Goal: Task Accomplishment & Management: Complete application form

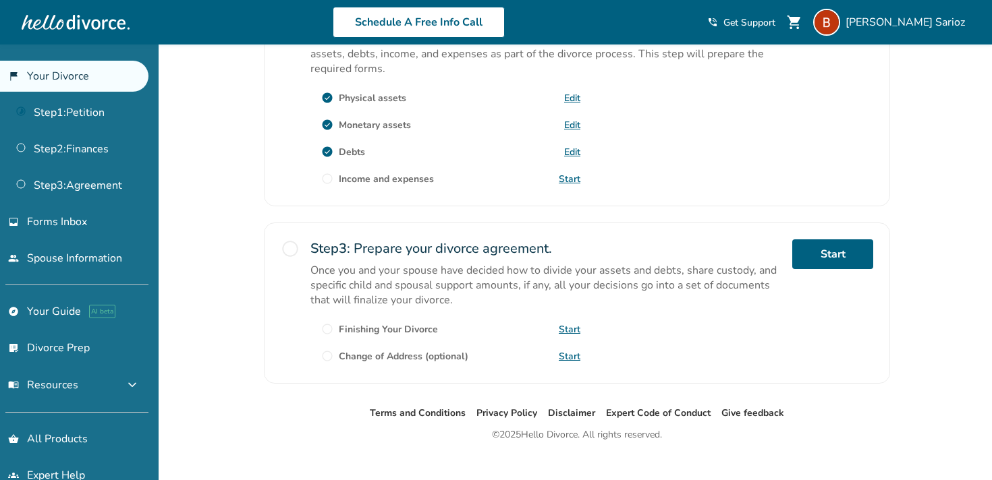
scroll to position [476, 0]
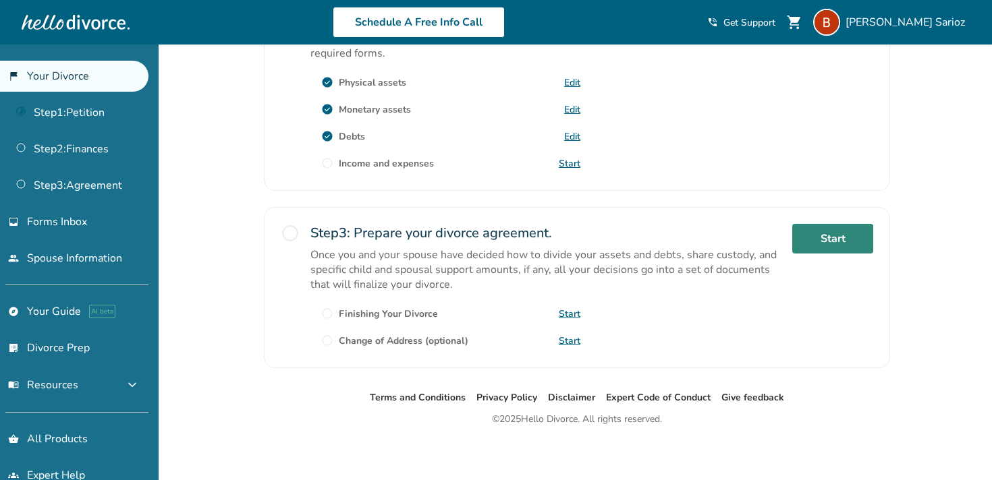
click at [819, 246] on link "Start" at bounding box center [832, 239] width 81 height 30
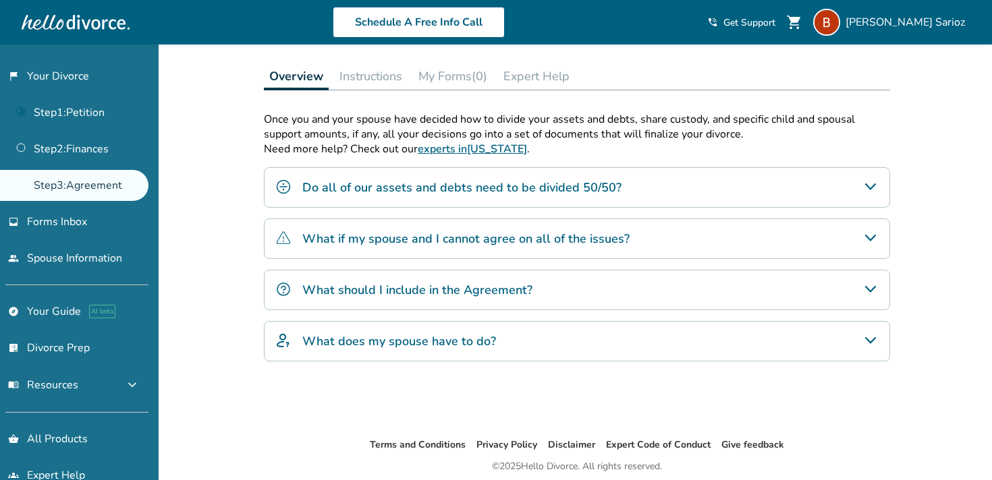
scroll to position [281, 0]
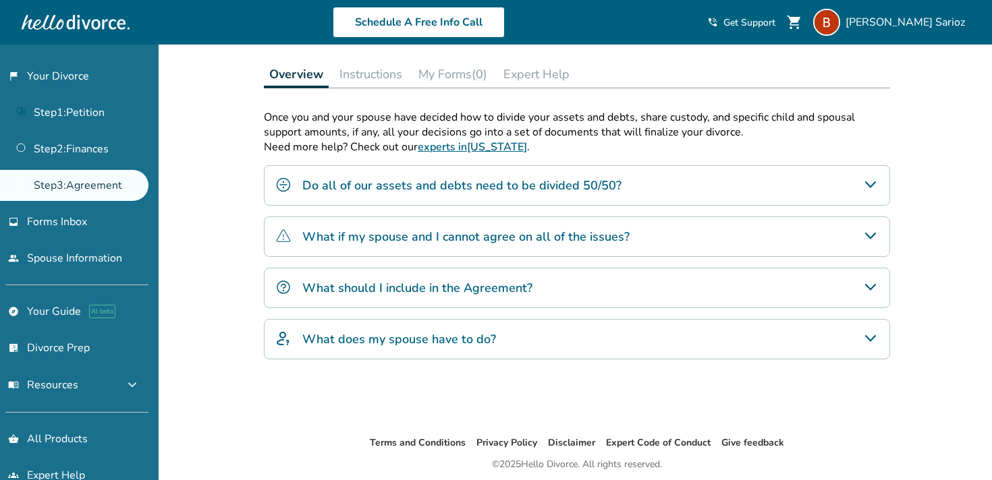
click at [602, 183] on h4 "Do all of our assets and debts need to be divided 50/50?" at bounding box center [461, 186] width 319 height 18
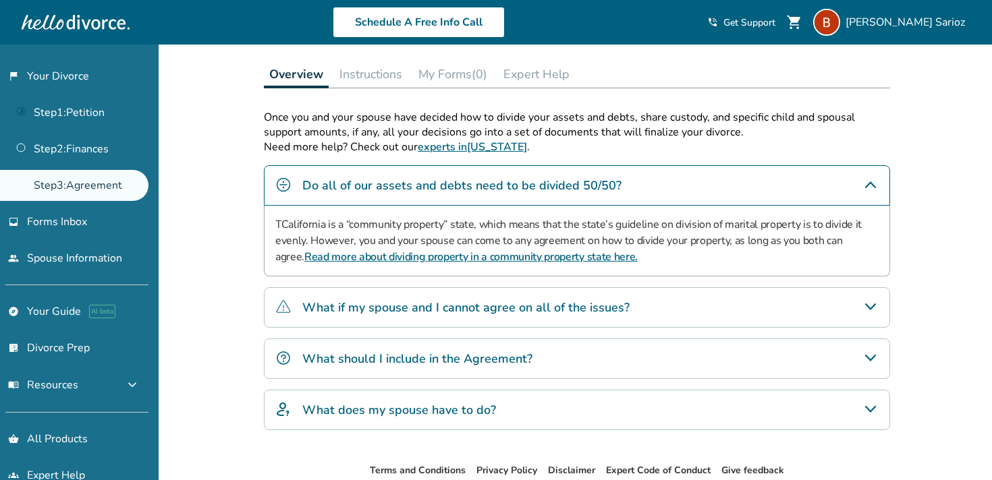
click at [579, 299] on h4 "What if my spouse and I cannot agree on all of the issues?" at bounding box center [465, 308] width 327 height 18
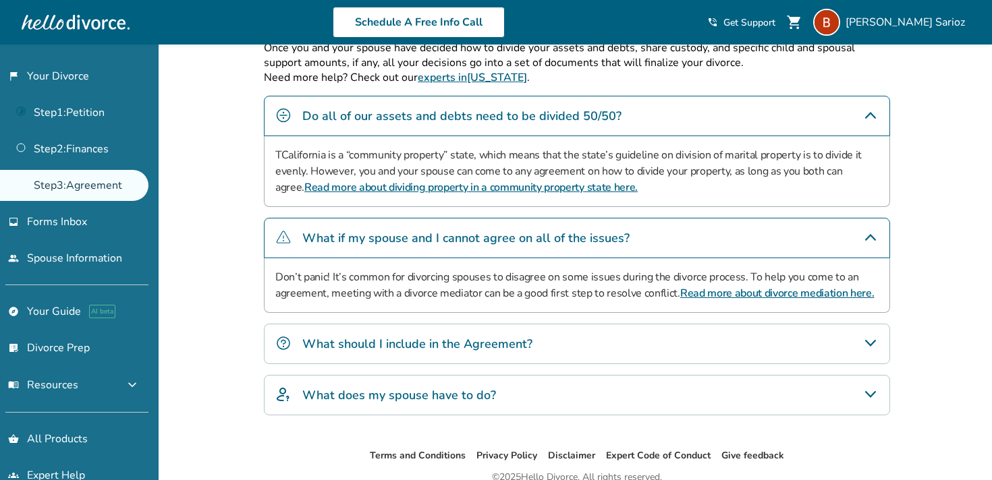
scroll to position [352, 0]
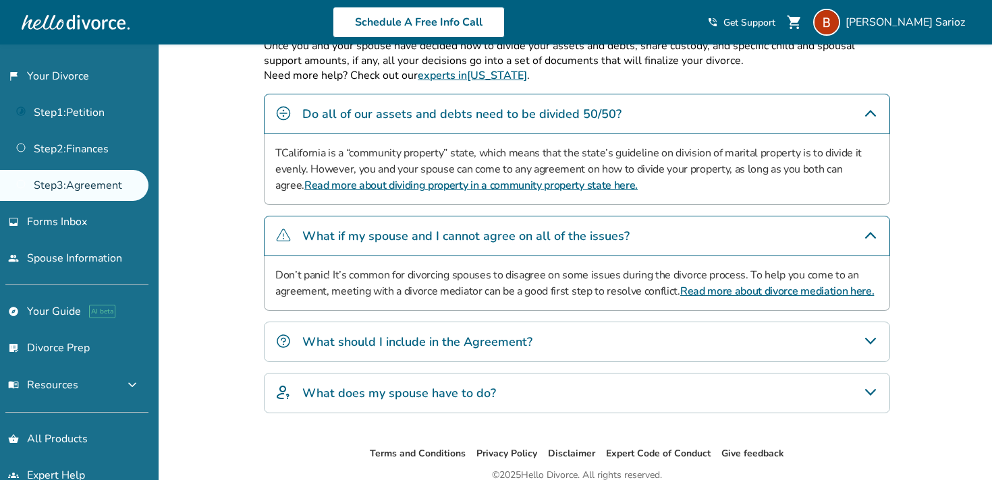
click at [557, 343] on div "What should I include in the Agreement?" at bounding box center [577, 342] width 626 height 40
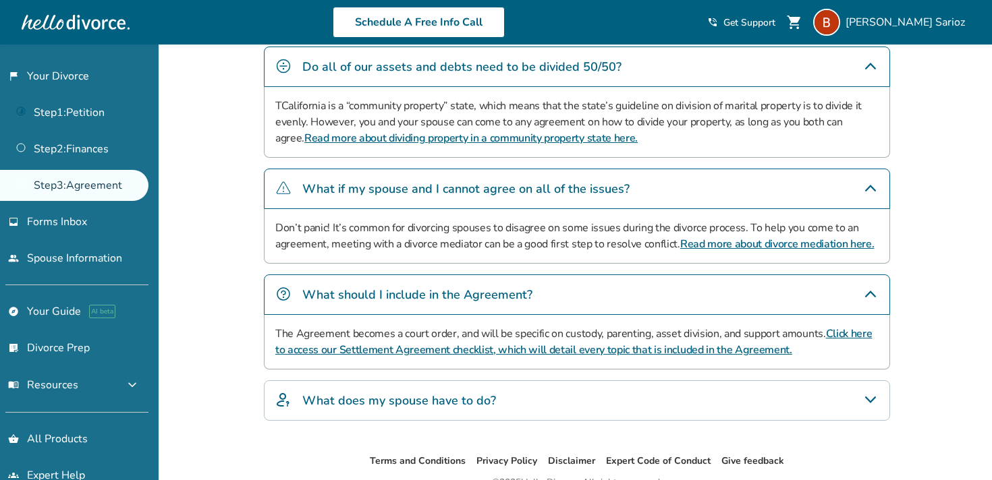
scroll to position [407, 0]
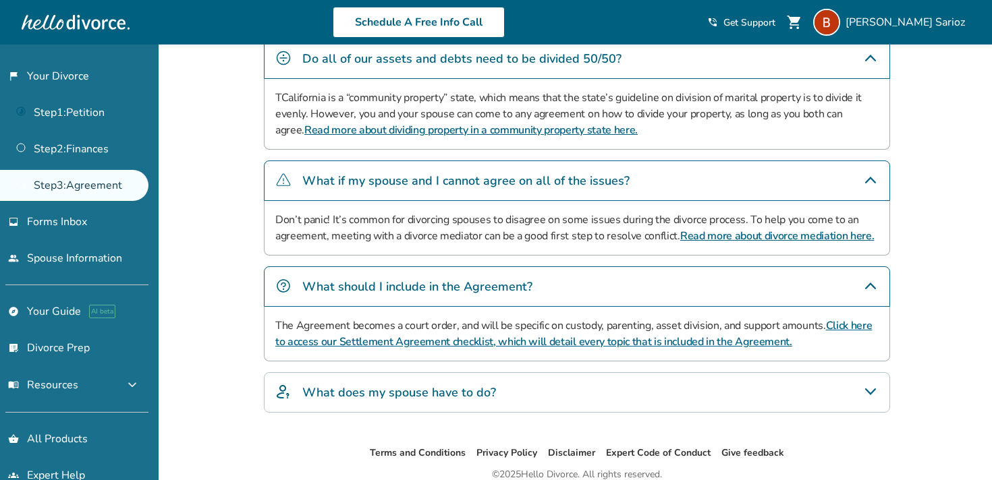
click at [532, 396] on div "What does my spouse have to do?" at bounding box center [577, 392] width 626 height 40
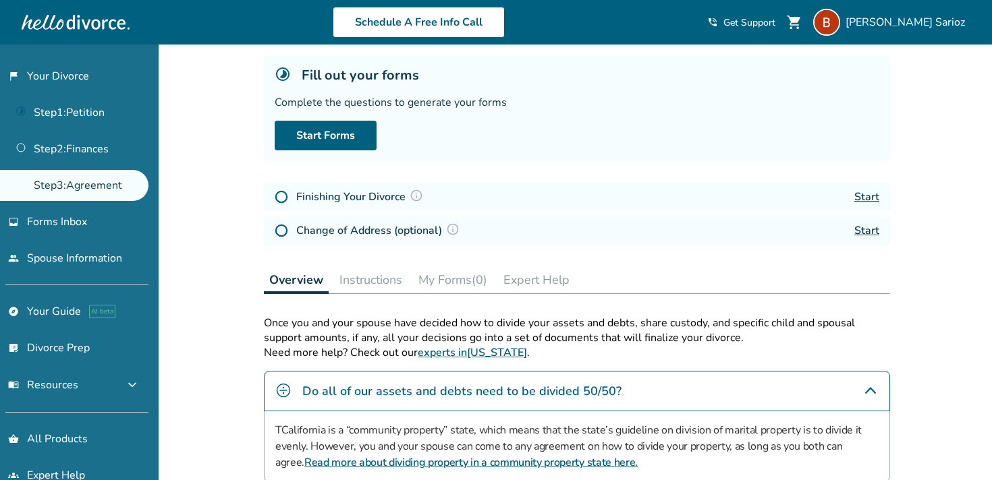
scroll to position [0, 0]
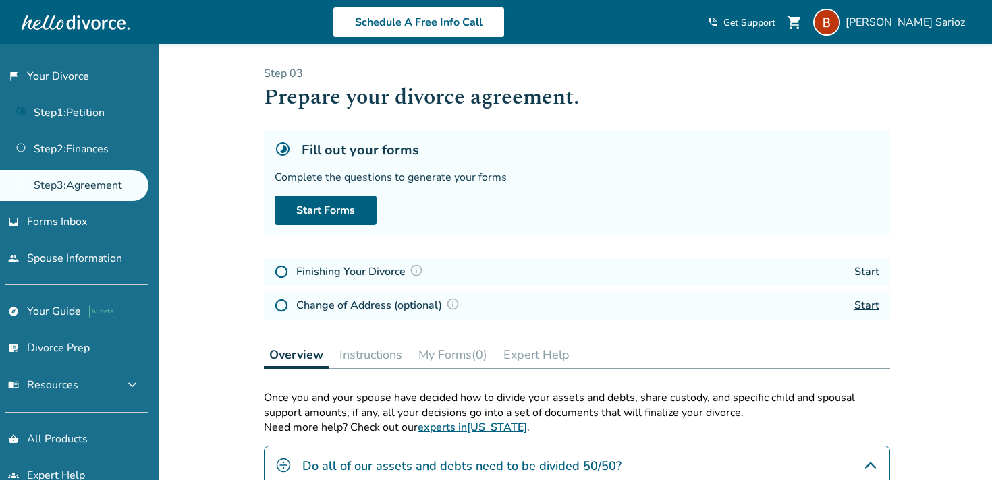
click at [857, 272] on link "Start" at bounding box center [866, 271] width 25 height 15
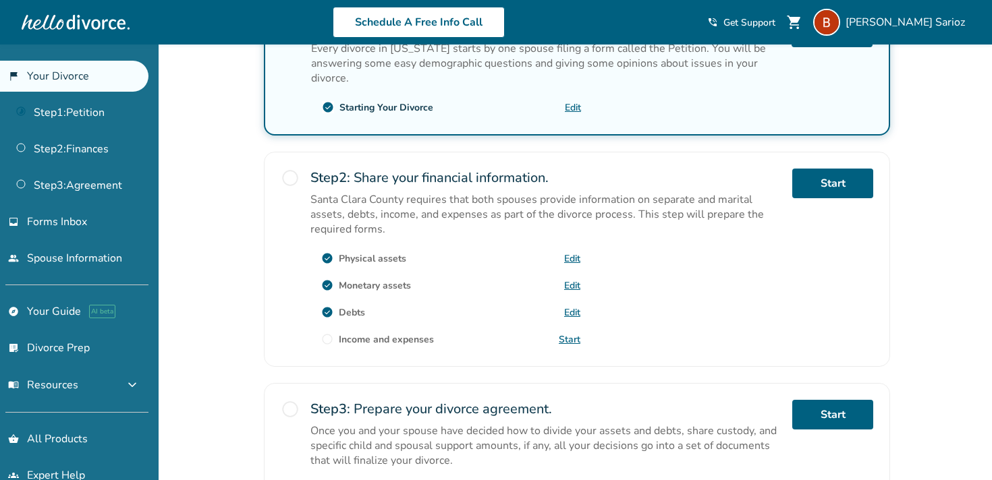
scroll to position [302, 0]
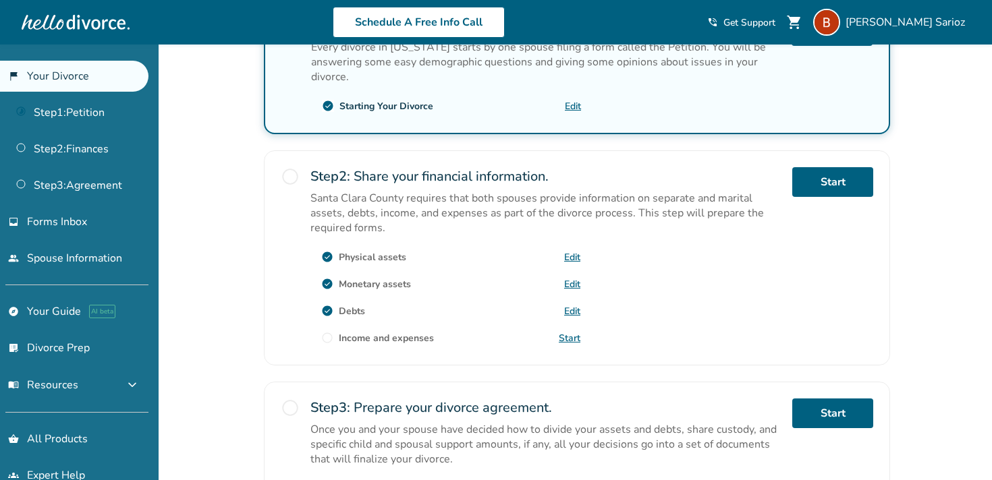
click at [567, 339] on link "Start" at bounding box center [569, 338] width 22 height 13
